Goal: Information Seeking & Learning: Learn about a topic

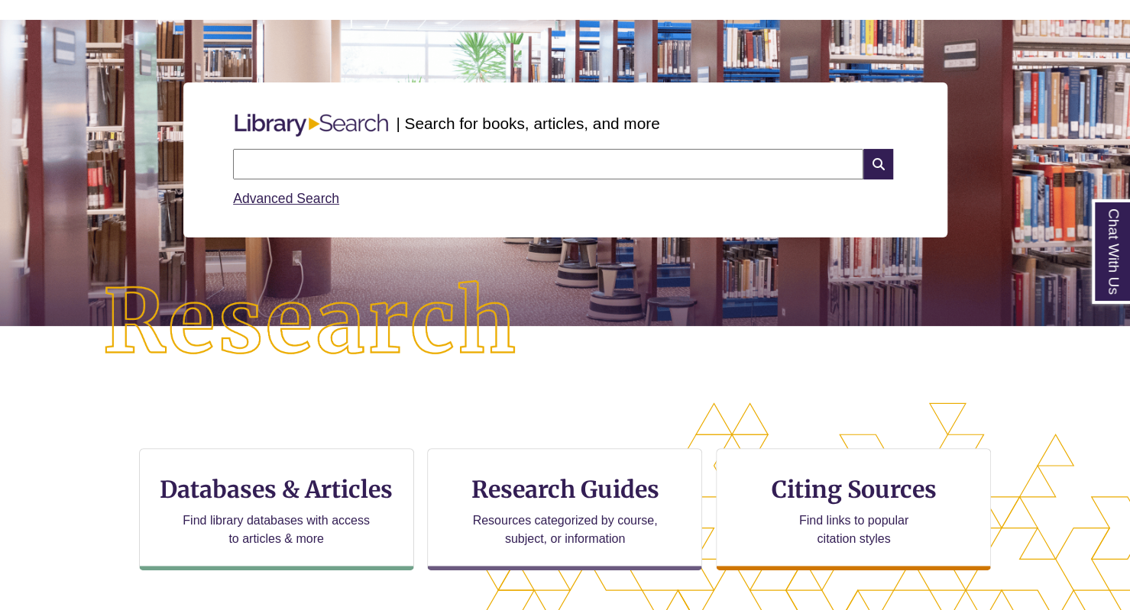
scroll to position [229, 0]
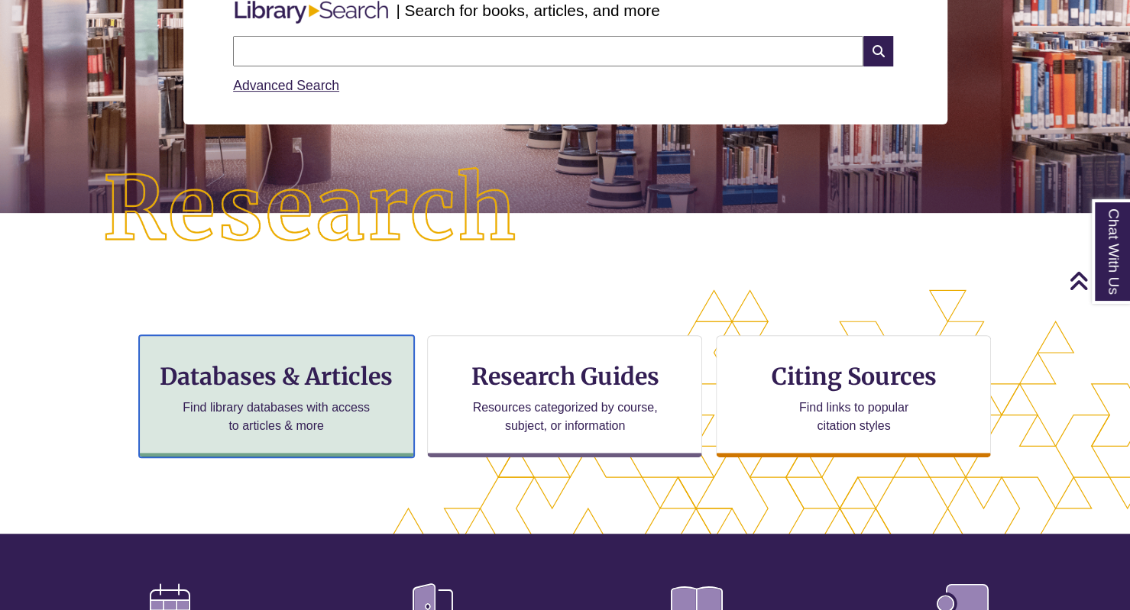
click at [372, 372] on h3 "Databases & Articles" at bounding box center [276, 376] width 249 height 29
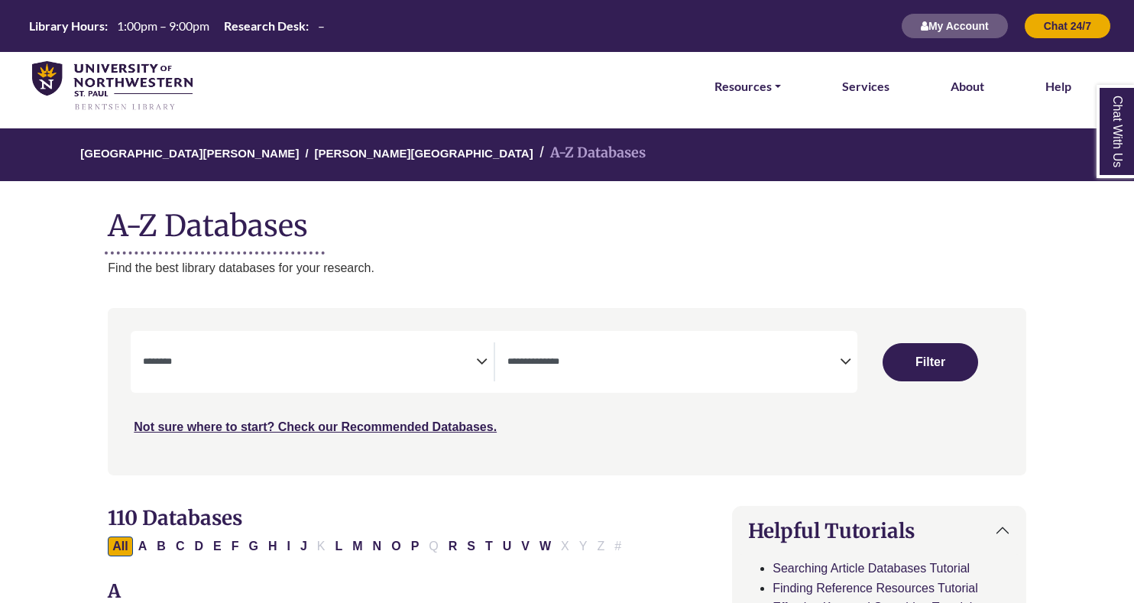
select select "Database Subject Filter"
select select "Database Types Filter"
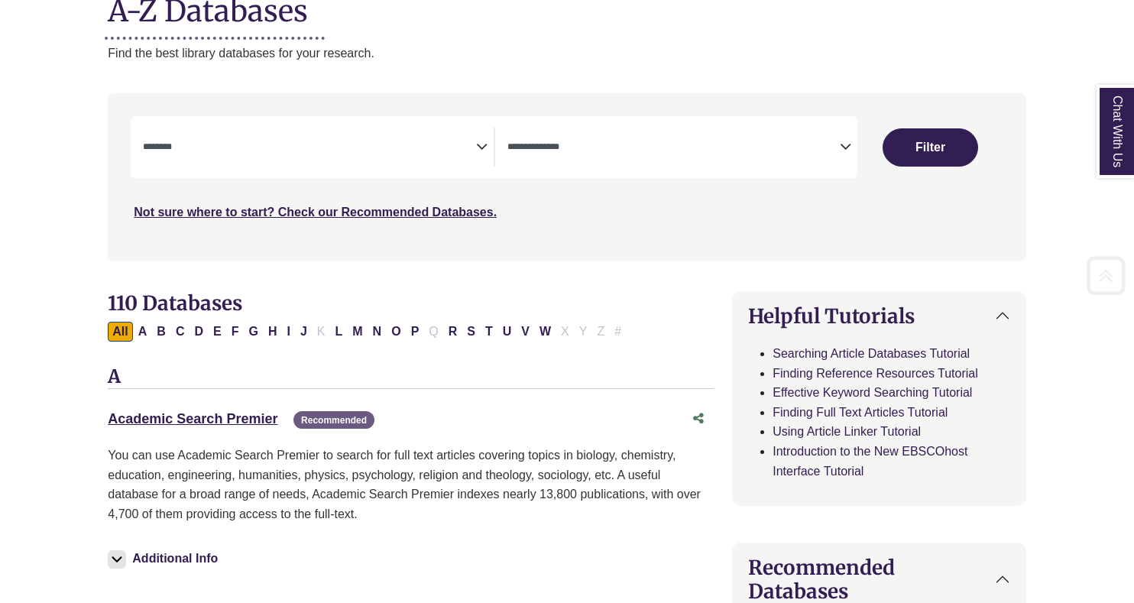
scroll to position [229, 0]
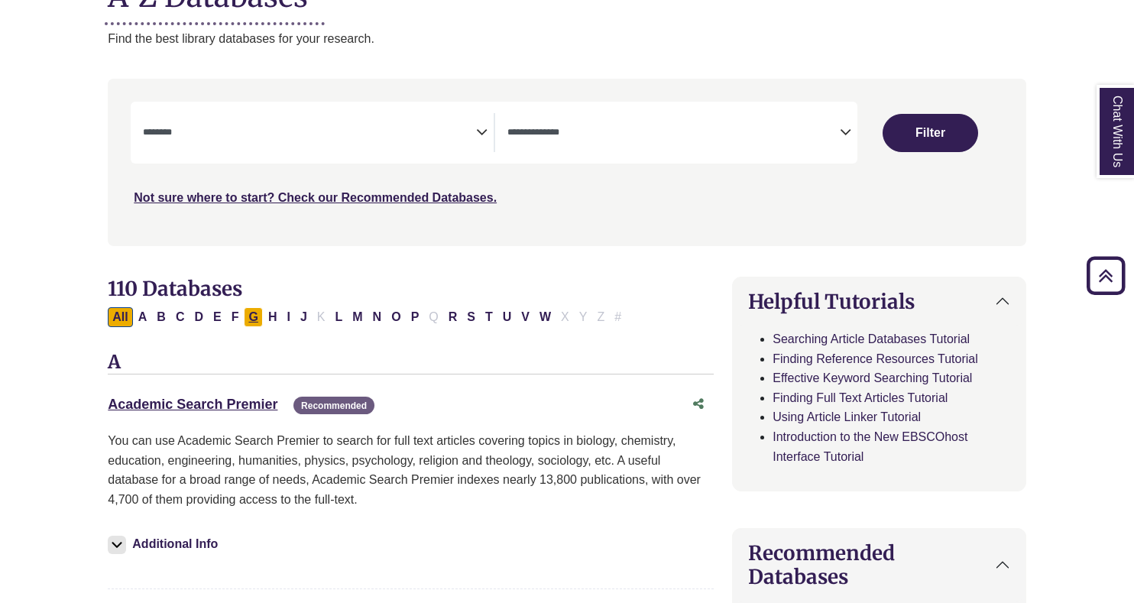
click at [245, 308] on button "G" at bounding box center [253, 317] width 18 height 20
select select "Database Subject Filter"
select select "Database Types Filter"
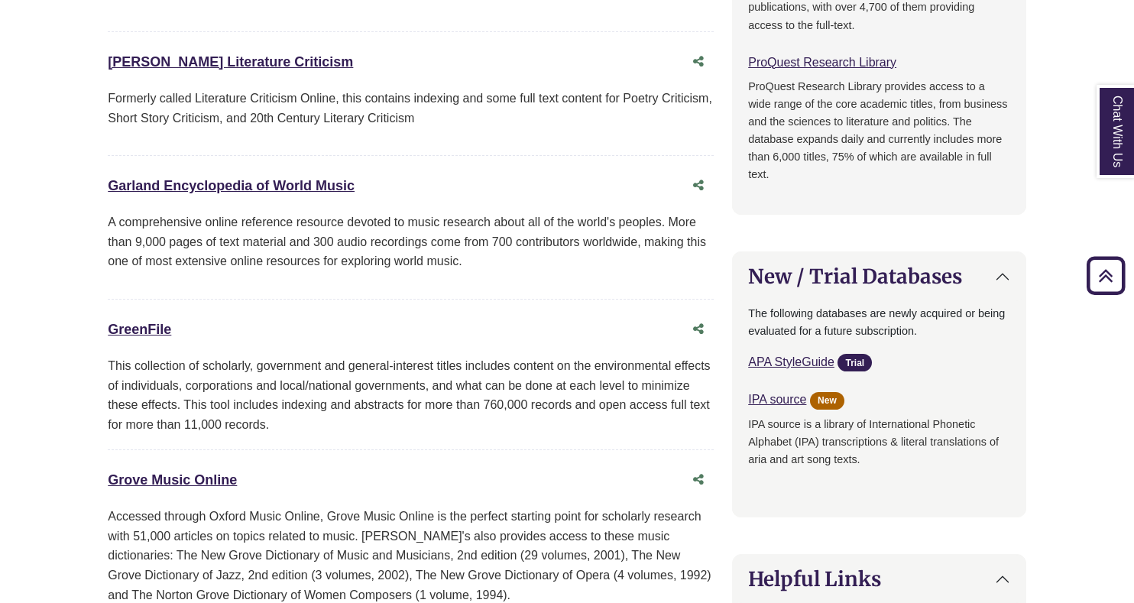
scroll to position [1146, 0]
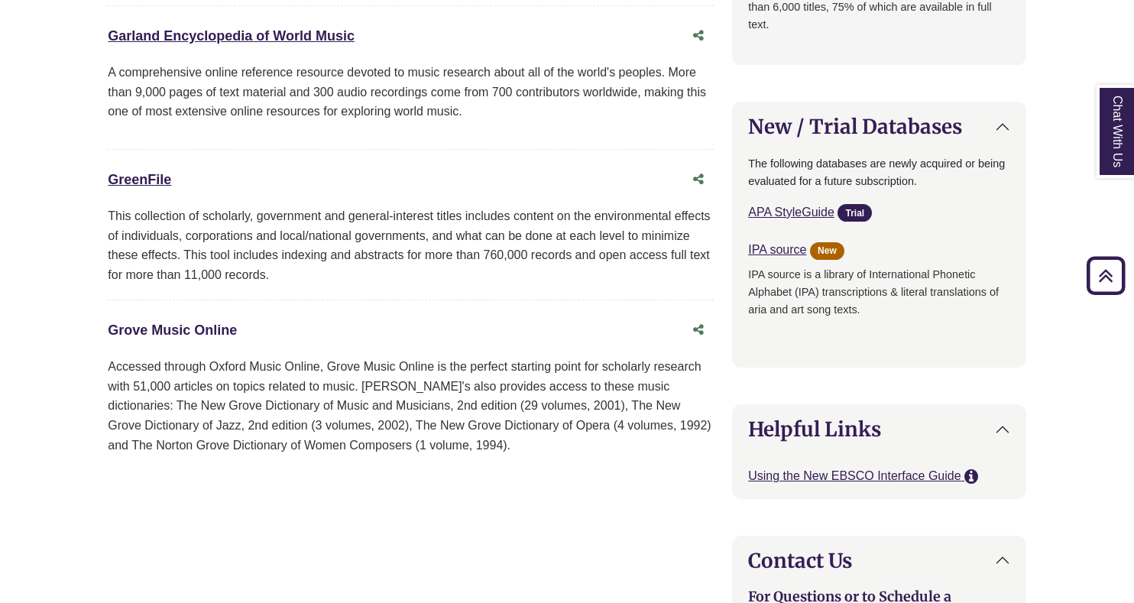
click at [218, 322] on link "Grove Music Online This link opens in a new window" at bounding box center [172, 329] width 129 height 15
